Goal: Consume media (video, audio)

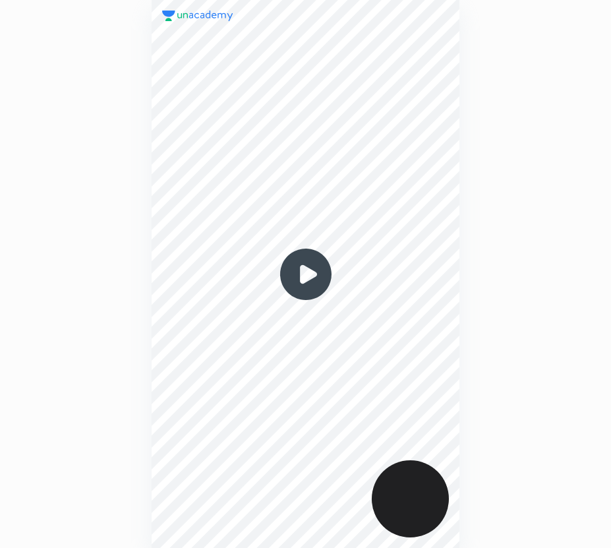
scroll to position [548, 400]
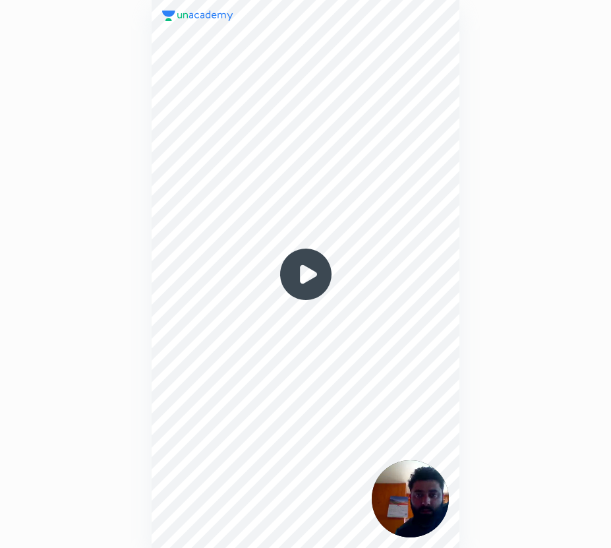
drag, startPoint x: 306, startPoint y: 272, endPoint x: 270, endPoint y: 372, distance: 107.0
click at [306, 272] on img at bounding box center [305, 274] width 63 height 63
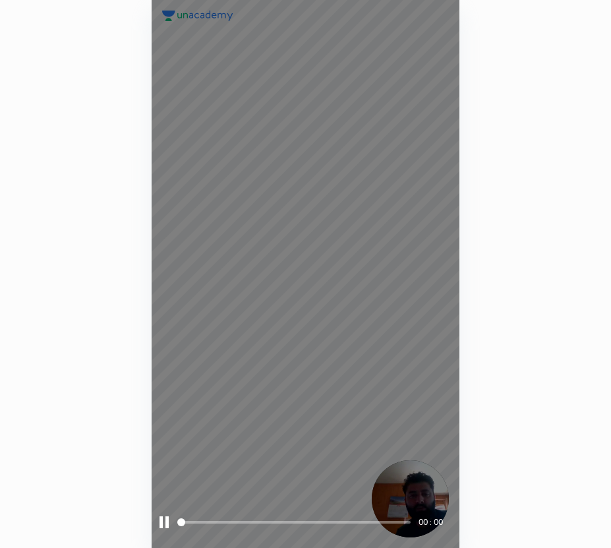
drag, startPoint x: 204, startPoint y: 521, endPoint x: 245, endPoint y: 522, distance: 41.6
click at [236, 522] on span at bounding box center [294, 522] width 231 height 3
drag, startPoint x: 250, startPoint y: 520, endPoint x: 277, endPoint y: 519, distance: 27.0
click at [261, 520] on span at bounding box center [294, 522] width 231 height 20
click at [288, 518] on span at bounding box center [294, 522] width 231 height 20
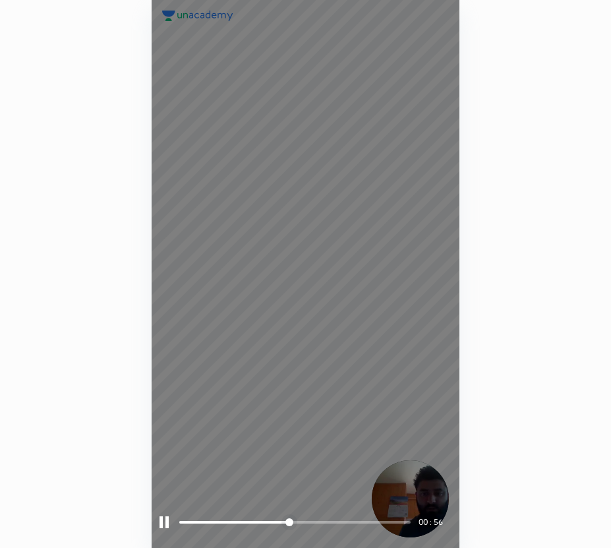
drag, startPoint x: 309, startPoint y: 516, endPoint x: 320, endPoint y: 513, distance: 11.5
click at [323, 513] on span at bounding box center [294, 522] width 231 height 20
click at [165, 531] on div "01 : 33" at bounding box center [306, 522] width 292 height 20
drag, startPoint x: 164, startPoint y: 523, endPoint x: 134, endPoint y: 494, distance: 42.0
click at [165, 523] on div at bounding box center [164, 522] width 9 height 12
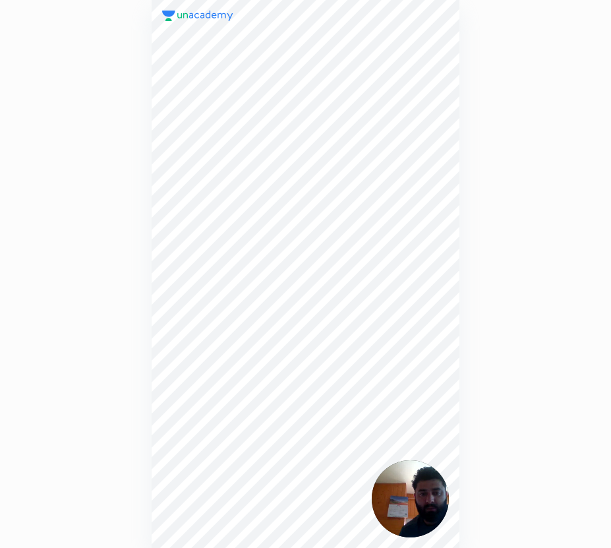
click at [108, 471] on div "01 : 34" at bounding box center [305, 274] width 400 height 548
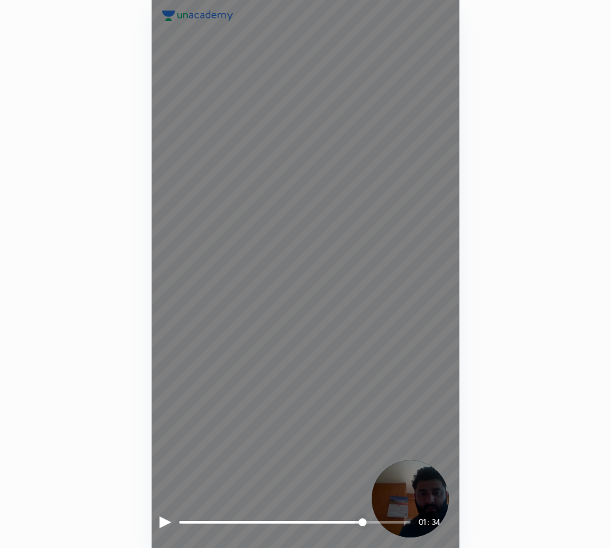
click at [200, 522] on span at bounding box center [270, 522] width 182 height 3
drag, startPoint x: 216, startPoint y: 520, endPoint x: 252, endPoint y: 518, distance: 36.3
click at [245, 520] on span at bounding box center [294, 522] width 231 height 20
drag, startPoint x: 258, startPoint y: 518, endPoint x: 278, endPoint y: 518, distance: 19.1
click at [268, 518] on span at bounding box center [294, 522] width 231 height 20
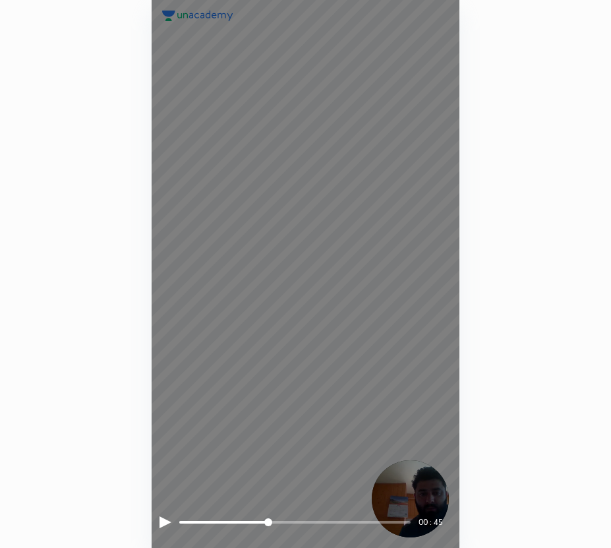
click at [282, 518] on span at bounding box center [294, 522] width 231 height 20
click at [167, 521] on div at bounding box center [166, 522] width 12 height 12
click at [167, 525] on div at bounding box center [164, 522] width 9 height 12
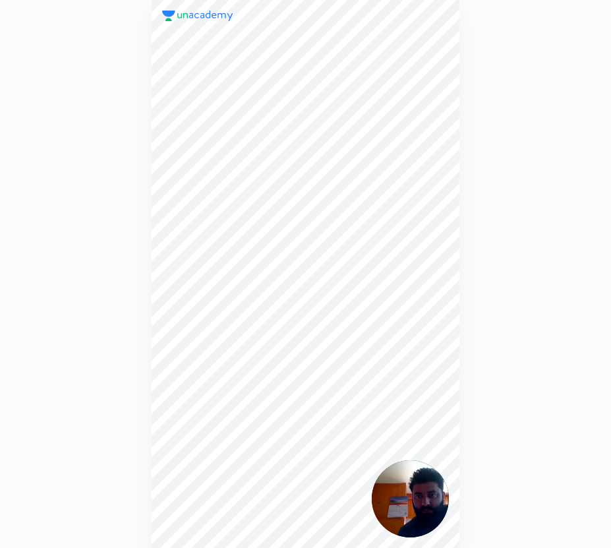
click at [75, 481] on div "00 : 54" at bounding box center [305, 274] width 611 height 548
